Goal: Check status: Check status

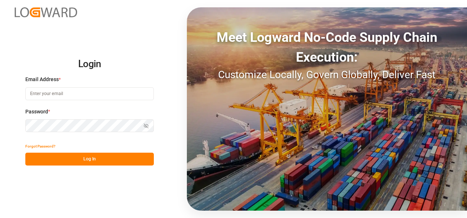
type input "nitin.bhugun@jamindustries.com"
click at [100, 156] on button "Log In" at bounding box center [89, 159] width 128 height 13
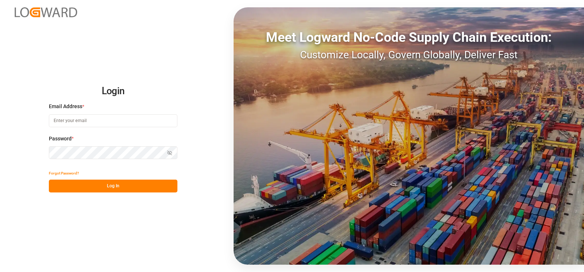
type input "[EMAIL_ADDRESS][DOMAIN_NAME]"
click at [125, 186] on button "Log In" at bounding box center [113, 186] width 128 height 13
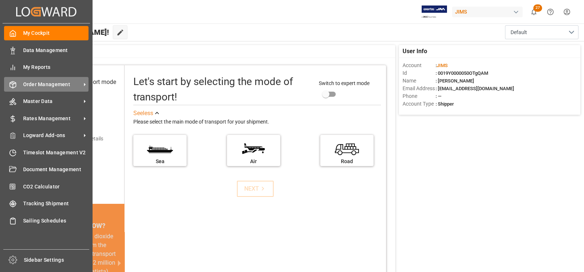
click at [37, 79] on div "Order Management Order Management" at bounding box center [46, 84] width 84 height 14
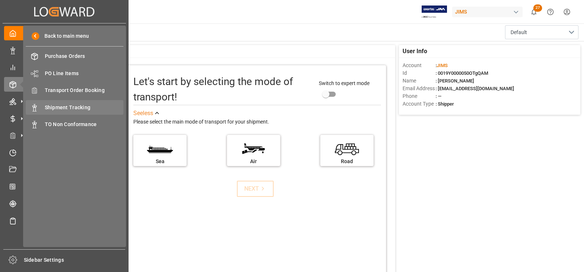
click at [76, 105] on span "Shipment Tracking" at bounding box center [84, 108] width 79 height 8
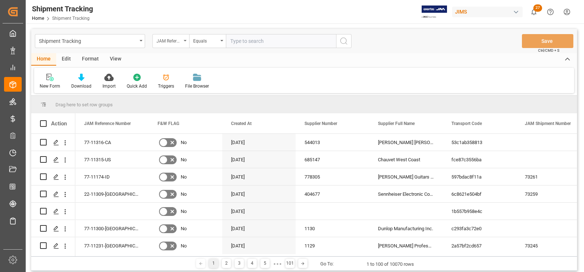
click at [172, 44] on div "JAM Reference Number" at bounding box center [170, 41] width 37 height 14
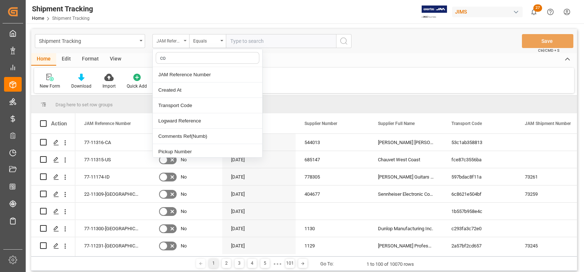
type input "con"
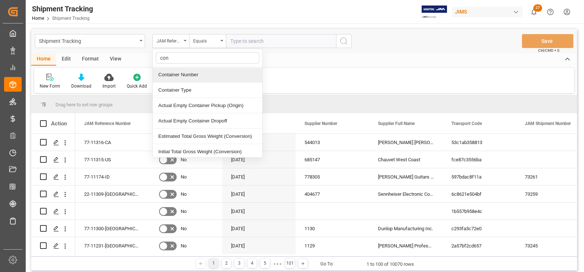
click at [179, 71] on div "Container Number" at bounding box center [207, 74] width 109 height 15
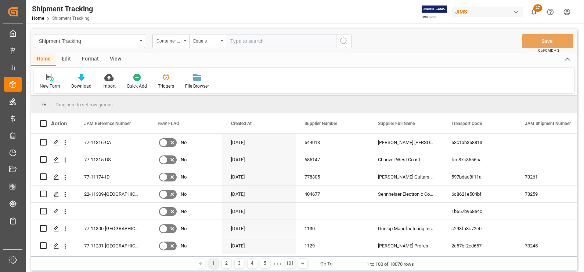
click at [307, 35] on input "text" at bounding box center [281, 41] width 110 height 14
paste input "EITU9353830"
type input "EITU9353830"
click at [345, 42] on icon "search button" at bounding box center [343, 41] width 9 height 9
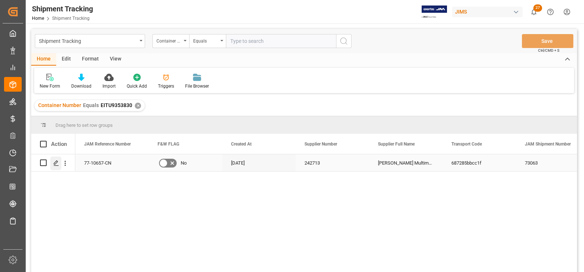
click at [52, 164] on div "Press SPACE to select this row." at bounding box center [55, 164] width 11 height 14
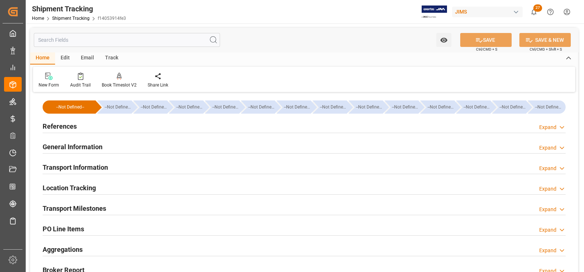
drag, startPoint x: 84, startPoint y: 207, endPoint x: 90, endPoint y: 203, distance: 7.1
click at [84, 208] on h2 "Transport Milestones" at bounding box center [74, 209] width 63 height 10
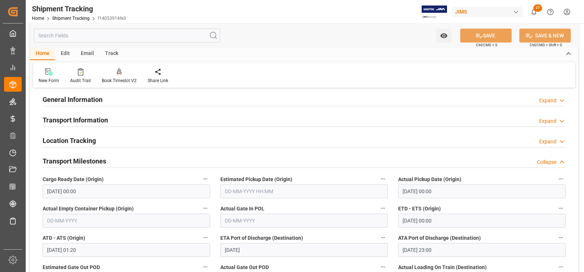
scroll to position [183, 0]
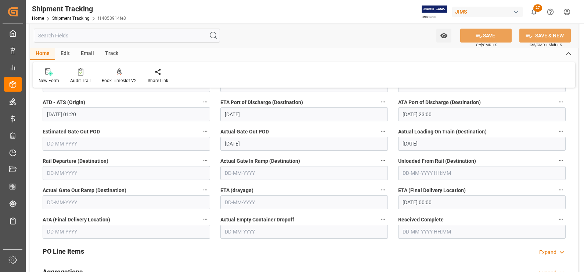
click at [447, 201] on input "[DATE] 00:00" at bounding box center [481, 203] width 167 height 14
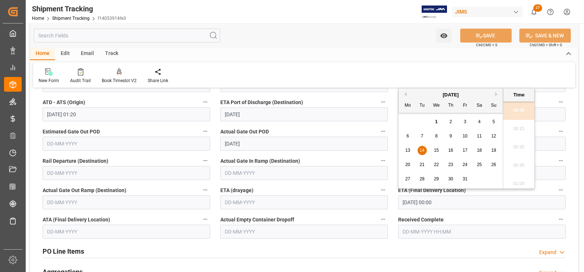
click at [467, 135] on span "10" at bounding box center [464, 136] width 5 height 5
type input "[DATE] 00:00"
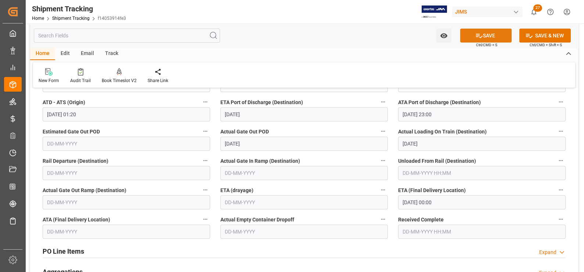
click at [494, 35] on button "SAVE" at bounding box center [485, 36] width 51 height 14
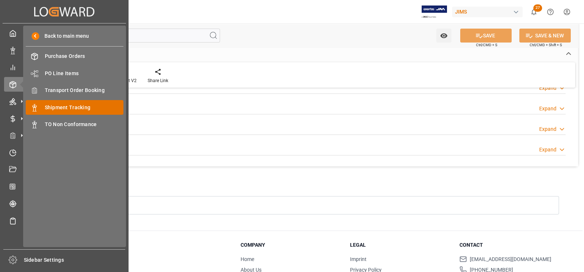
click at [68, 104] on span "Shipment Tracking" at bounding box center [84, 108] width 79 height 8
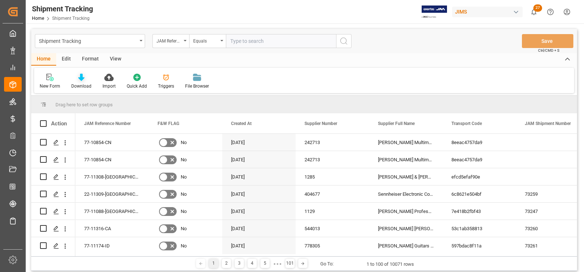
click at [81, 76] on icon at bounding box center [81, 77] width 6 height 7
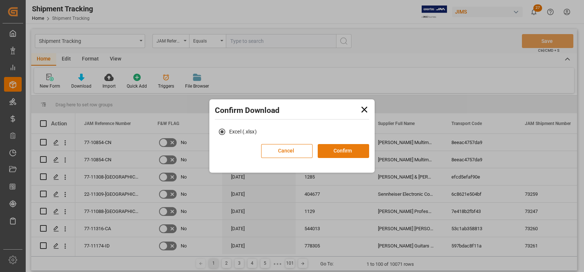
click at [354, 146] on button "Confirm" at bounding box center [342, 151] width 51 height 14
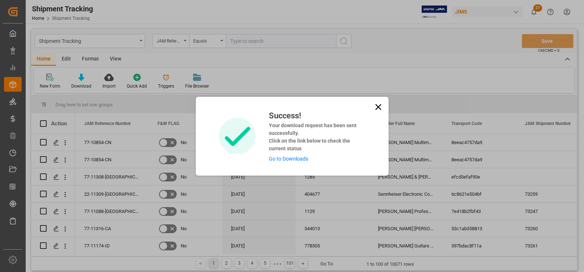
click at [299, 160] on link "Go to Downloads" at bounding box center [288, 159] width 39 height 6
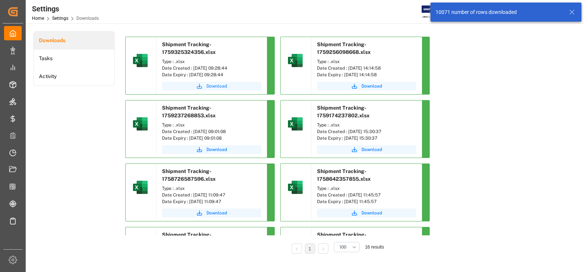
click at [218, 83] on span "Download" at bounding box center [216, 86] width 21 height 7
